Goal: Task Accomplishment & Management: Manage account settings

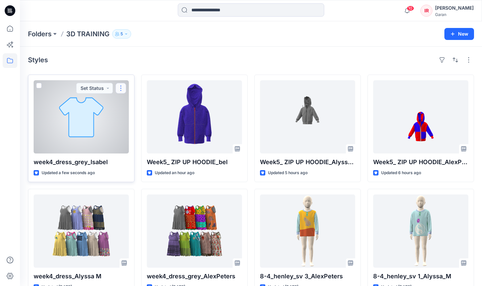
click at [122, 86] on button "button" at bounding box center [121, 88] width 11 height 11
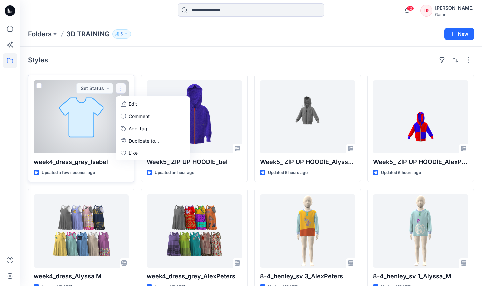
click at [135, 105] on p "Edit" at bounding box center [133, 103] width 8 height 7
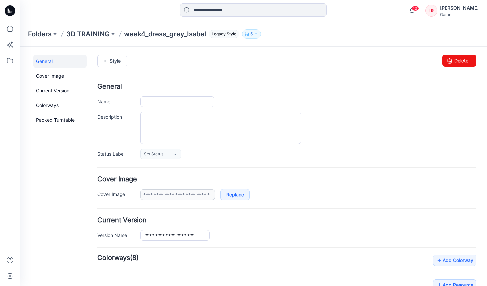
type input "**********"
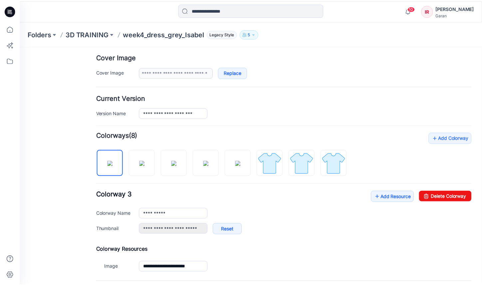
scroll to position [173, 0]
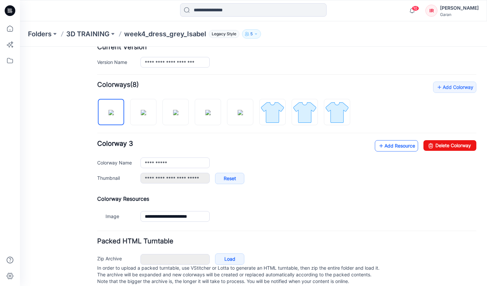
click at [383, 146] on link "Add Resource" at bounding box center [396, 145] width 43 height 11
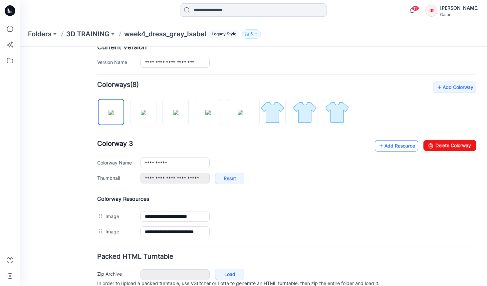
click at [393, 148] on link "Add Resource" at bounding box center [396, 145] width 43 height 11
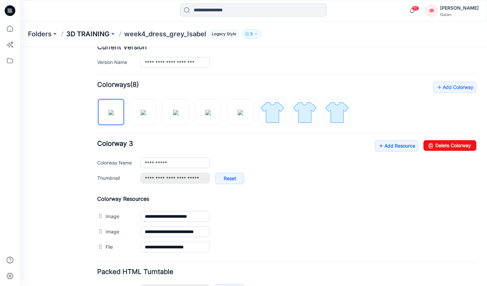
click at [85, 37] on p "3D TRAINING" at bounding box center [87, 33] width 43 height 9
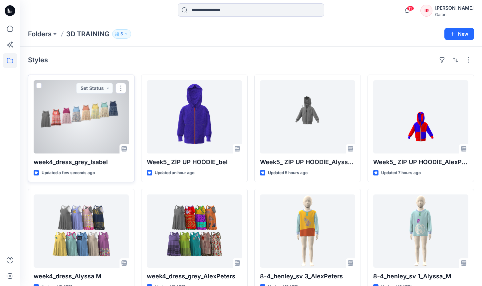
click at [95, 134] on div at bounding box center [81, 116] width 95 height 73
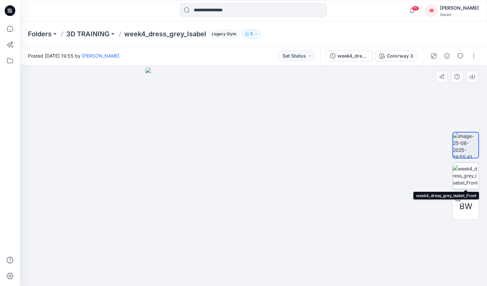
click at [468, 175] on img at bounding box center [466, 175] width 26 height 21
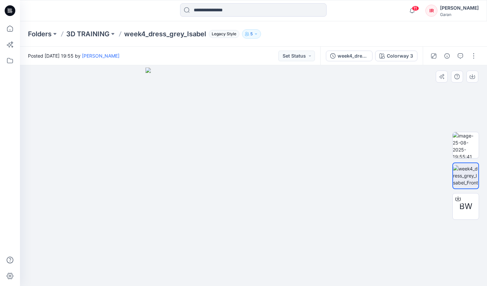
drag, startPoint x: 467, startPoint y: 176, endPoint x: 467, endPoint y: 129, distance: 47.6
click at [467, 129] on div "BW" at bounding box center [465, 175] width 27 height 139
click at [462, 176] on img at bounding box center [465, 175] width 25 height 21
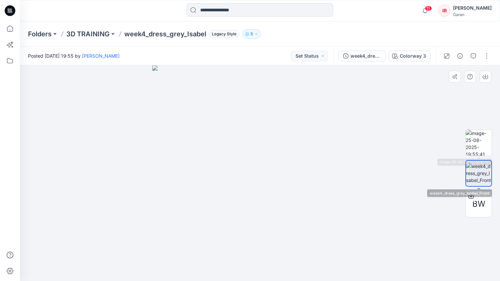
drag, startPoint x: 478, startPoint y: 146, endPoint x: 478, endPoint y: 167, distance: 21.3
click at [478, 167] on div "BW" at bounding box center [478, 173] width 27 height 134
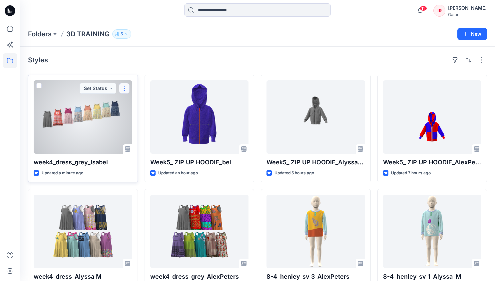
click at [125, 85] on button "button" at bounding box center [124, 88] width 11 height 11
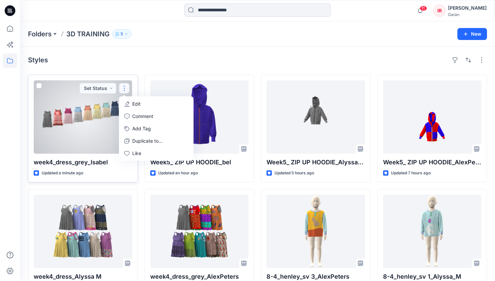
click at [130, 106] on button "Edit" at bounding box center [156, 104] width 72 height 12
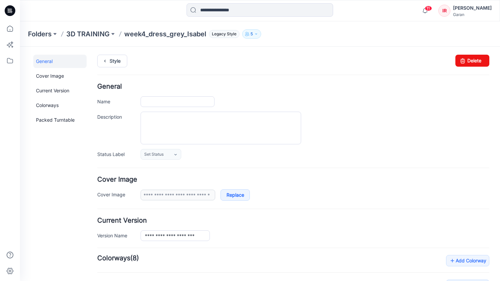
type input "**********"
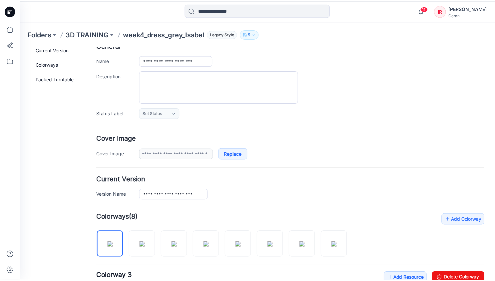
scroll to position [49, 0]
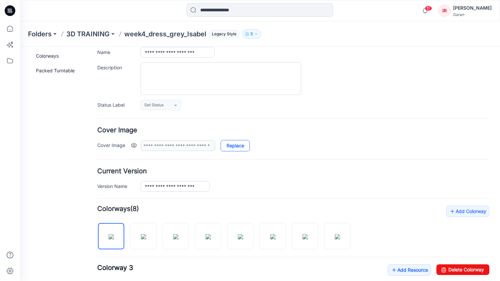
click at [229, 144] on link "Replace" at bounding box center [234, 145] width 29 height 11
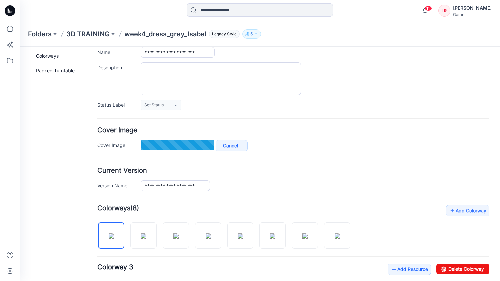
type input "**********"
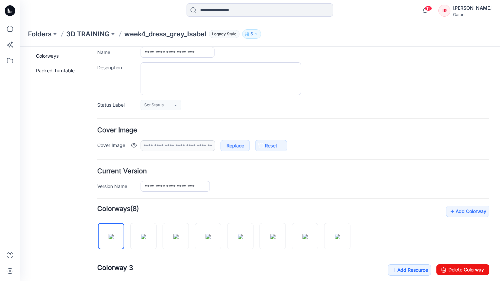
click at [327, 146] on div "**********" at bounding box center [314, 145] width 349 height 11
click at [103, 35] on p "3D TRAINING" at bounding box center [87, 33] width 43 height 9
